Goal: Information Seeking & Learning: Learn about a topic

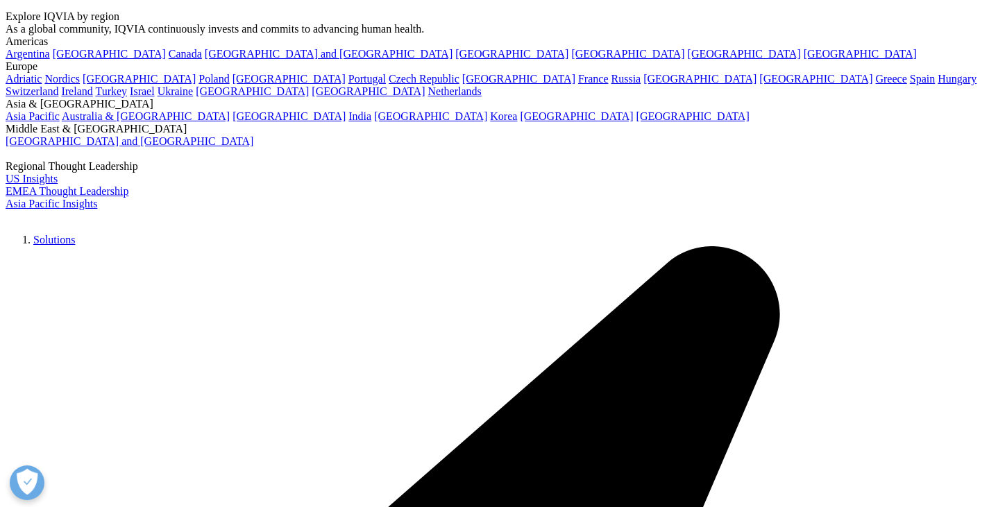
scroll to position [2985, 0]
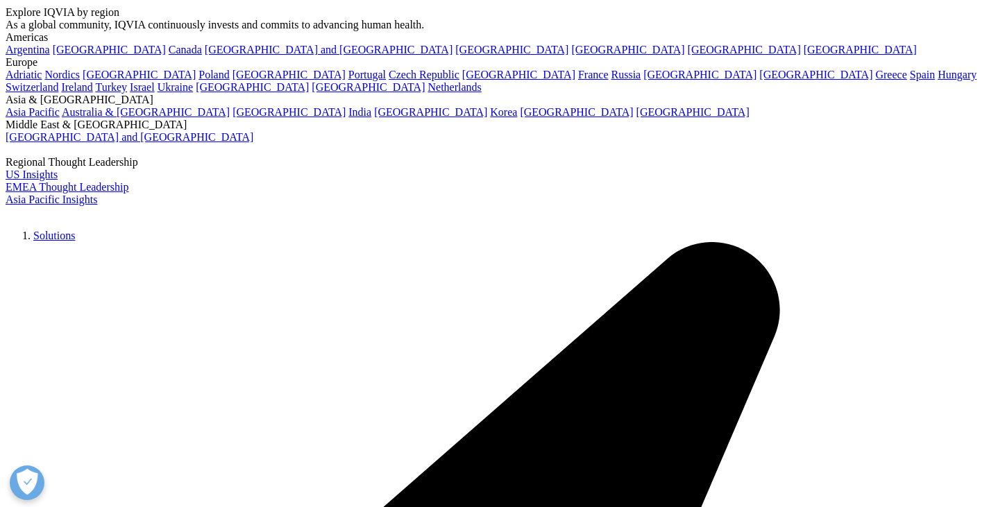
drag, startPoint x: 314, startPoint y: 379, endPoint x: 372, endPoint y: 380, distance: 58.3
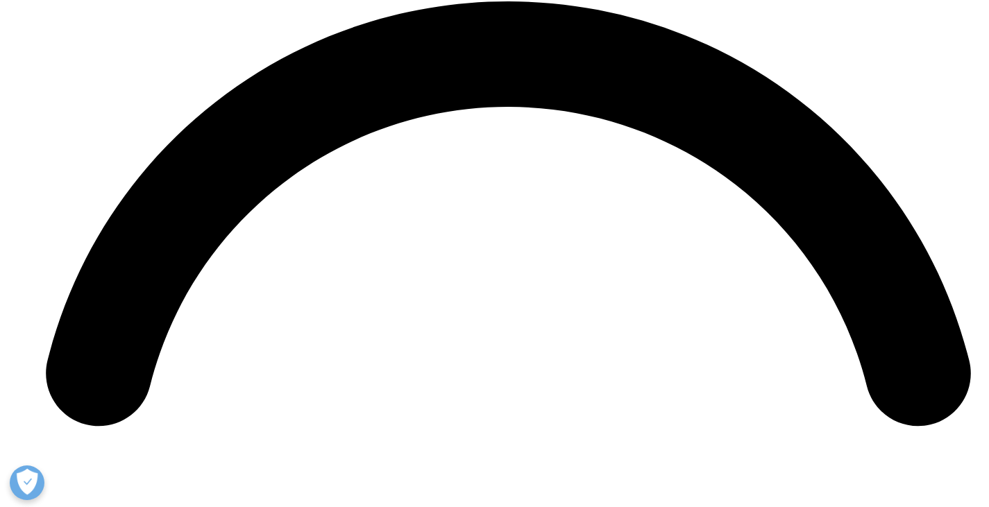
scroll to position [6180, 0]
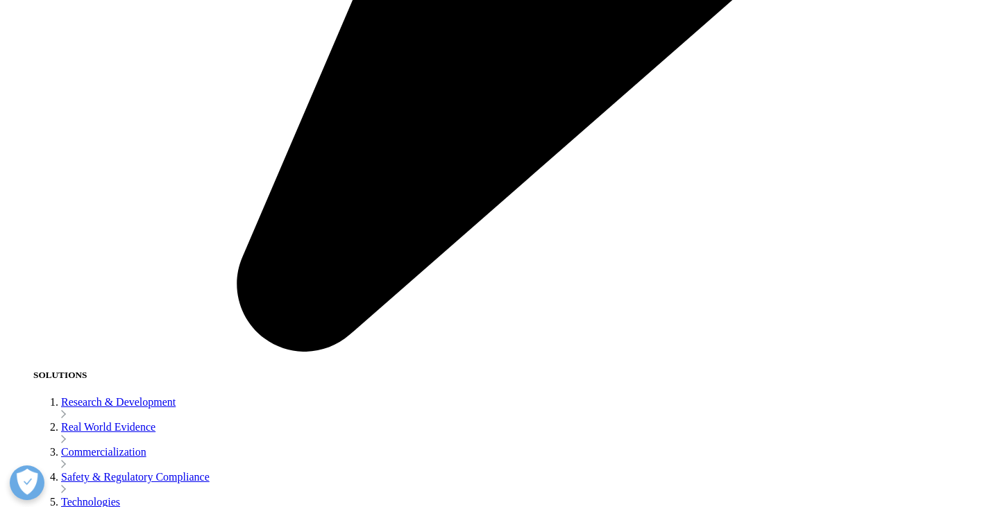
scroll to position [2360, 0]
